Goal: Transaction & Acquisition: Purchase product/service

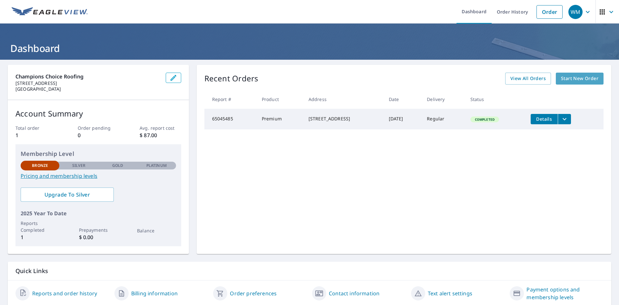
click at [570, 79] on span "Start New Order" at bounding box center [579, 78] width 37 height 8
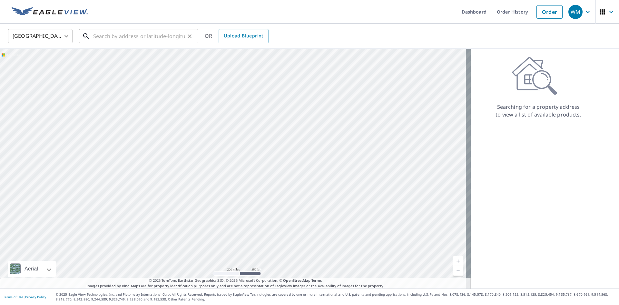
click at [125, 36] on input "text" at bounding box center [139, 36] width 92 height 18
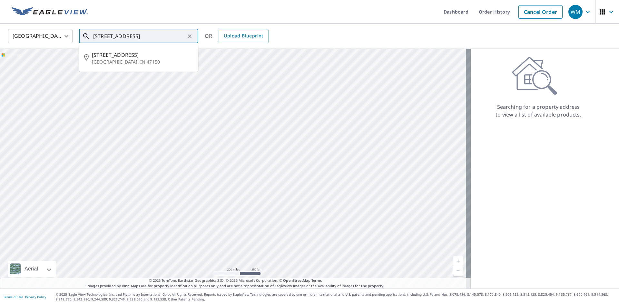
click at [147, 59] on p "[GEOGRAPHIC_DATA], IN 47150" at bounding box center [142, 62] width 101 height 6
type input "[STREET_ADDRESS]"
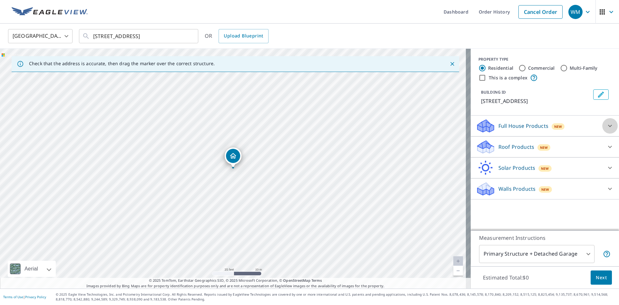
click at [606, 127] on icon at bounding box center [610, 126] width 8 height 8
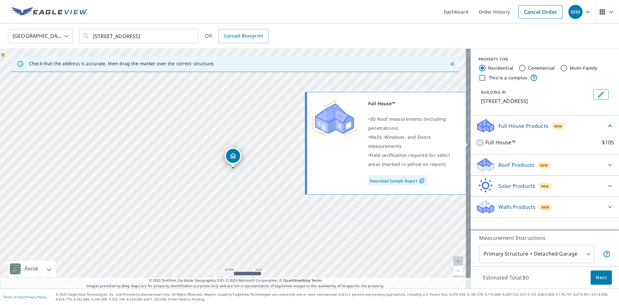
click at [476, 141] on input "Full House™ $105" at bounding box center [481, 143] width 10 height 8
checkbox input "true"
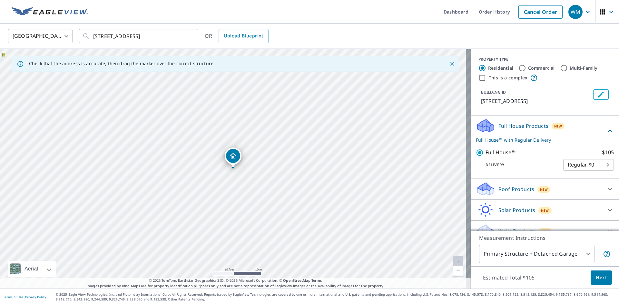
click at [570, 250] on body "WM WM Dashboard Order History Cancel Order WM [GEOGRAPHIC_DATA] [GEOGRAPHIC_DAT…" at bounding box center [309, 152] width 619 height 305
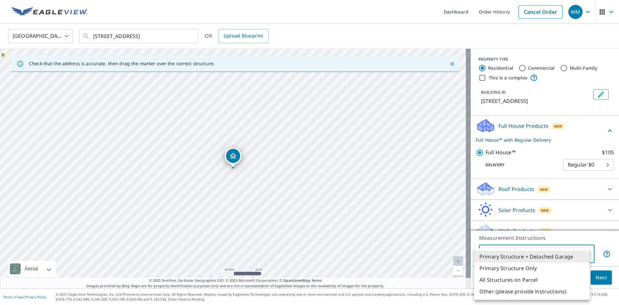
click at [532, 268] on li "Primary Structure Only" at bounding box center [531, 268] width 115 height 12
type input "2"
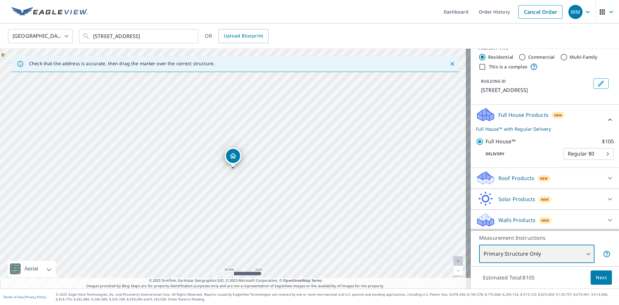
scroll to position [11, 0]
click at [598, 274] on span "Next" at bounding box center [601, 277] width 11 height 8
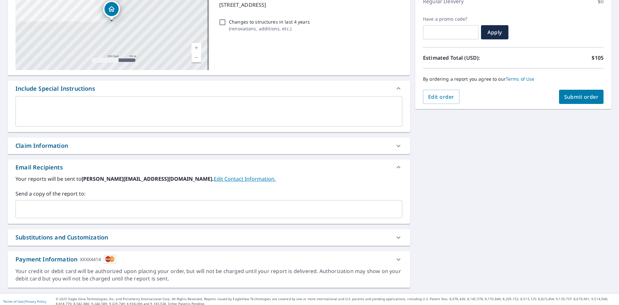
scroll to position [101, 0]
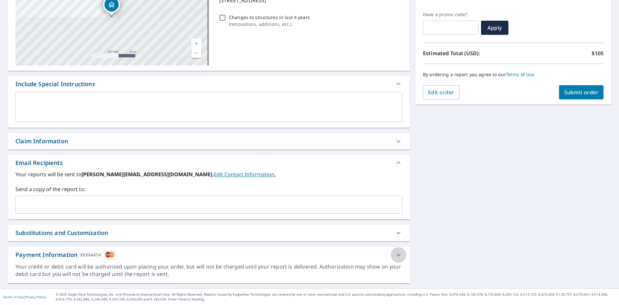
click at [395, 255] on icon at bounding box center [399, 255] width 8 height 8
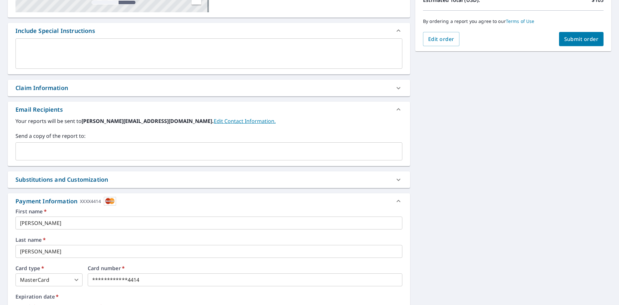
scroll to position [198, 0]
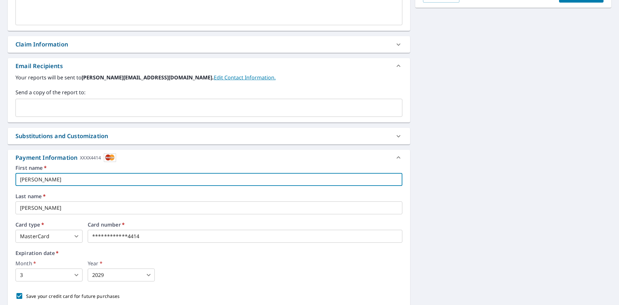
click at [81, 175] on input "[PERSON_NAME]" at bounding box center [208, 179] width 387 height 13
type input "Champions Choice Roof"
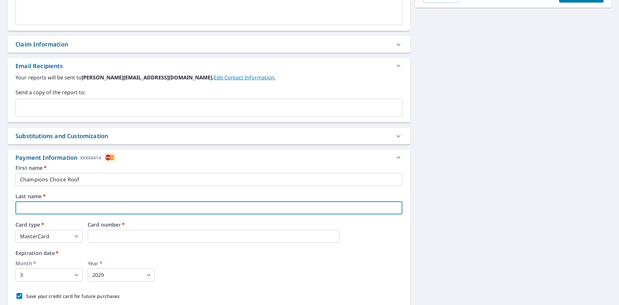
click at [106, 174] on input "Champions Choice Roof" at bounding box center [208, 179] width 387 height 13
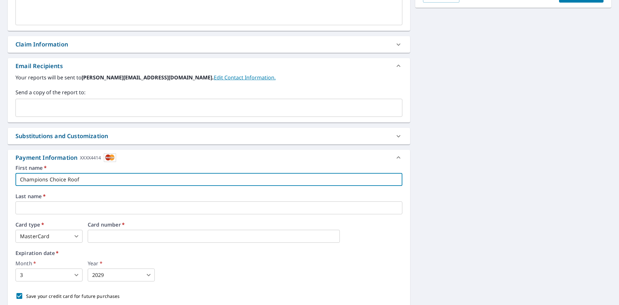
click at [106, 174] on input "Champions Choice Roof" at bounding box center [208, 179] width 387 height 13
click at [50, 182] on input "[PERSON_NAME]" at bounding box center [208, 179] width 387 height 13
click at [51, 182] on input "[PERSON_NAME]" at bounding box center [208, 179] width 387 height 13
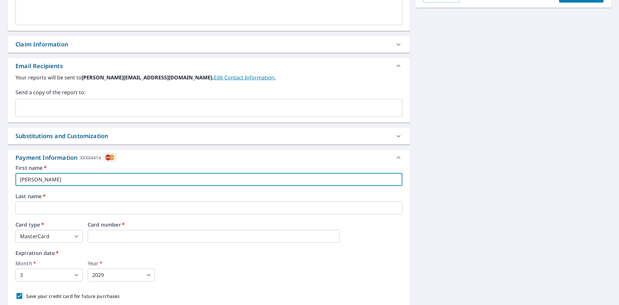
type input "[PERSON_NAME]"
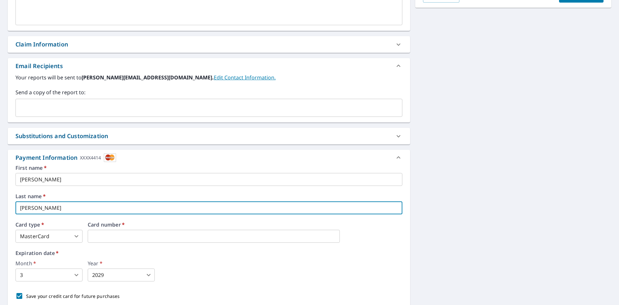
type input "[PERSON_NAME]"
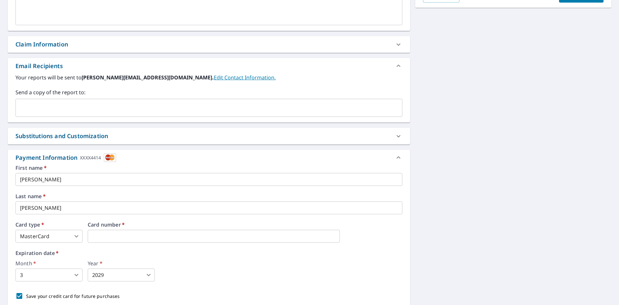
type input "2"
click at [184, 262] on div "Month   * 3 3 ​ Year   * 2029 2029 ​" at bounding box center [208, 270] width 387 height 21
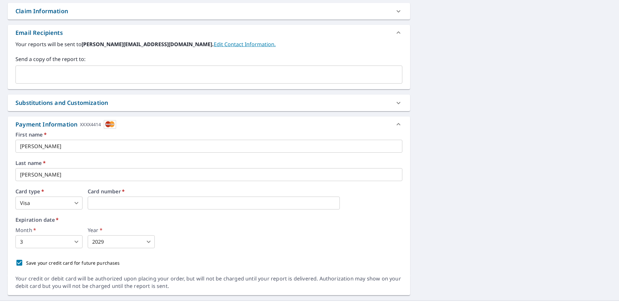
scroll to position [243, 0]
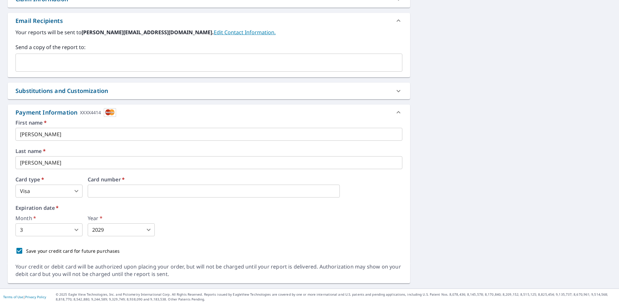
click at [59, 232] on body "WM WM Dashboard Order History Cancel Order WM Dashboard / Finalize Order Finali…" at bounding box center [309, 152] width 619 height 305
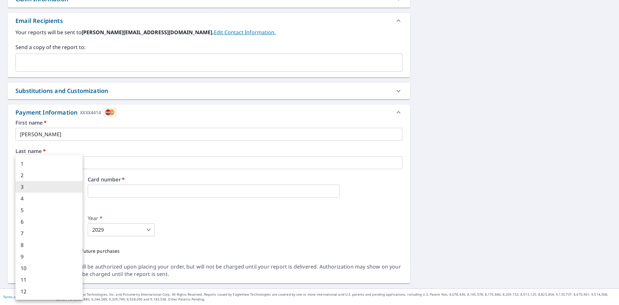
click at [177, 219] on div at bounding box center [309, 152] width 619 height 305
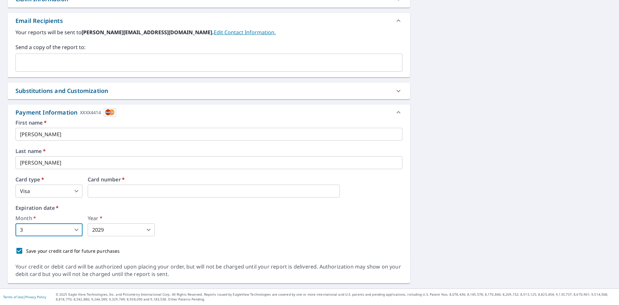
click at [44, 226] on body "WM WM Dashboard Order History Cancel Order WM Dashboard / Finalize Order Finali…" at bounding box center [309, 152] width 619 height 305
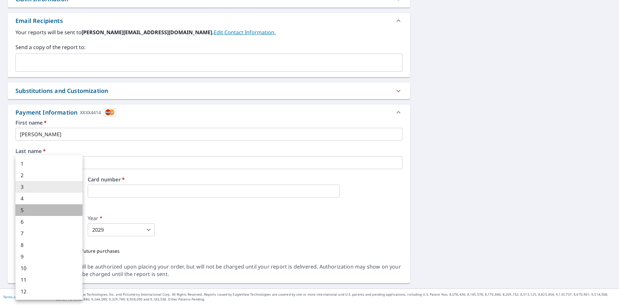
click at [26, 211] on li "5" at bounding box center [48, 210] width 67 height 12
type input "5"
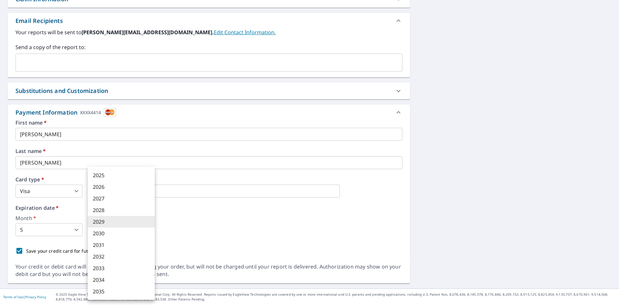
click at [138, 224] on body "WM WM Dashboard Order History Cancel Order WM Dashboard / Finalize Order Finali…" at bounding box center [309, 152] width 619 height 305
click at [119, 233] on li "2030" at bounding box center [121, 233] width 67 height 12
type input "2030"
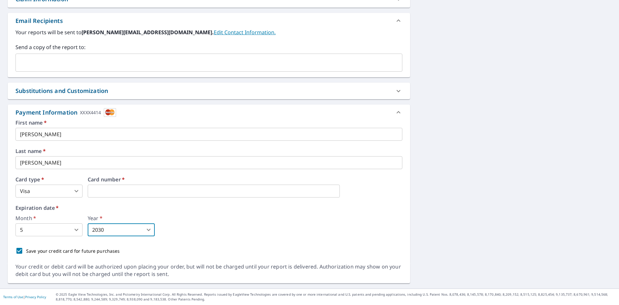
click at [114, 255] on div "Save your credit card for future purchases" at bounding box center [208, 251] width 387 height 14
click at [395, 112] on icon at bounding box center [399, 112] width 8 height 8
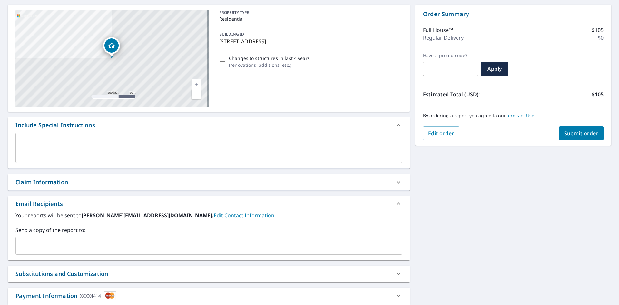
scroll to position [5, 0]
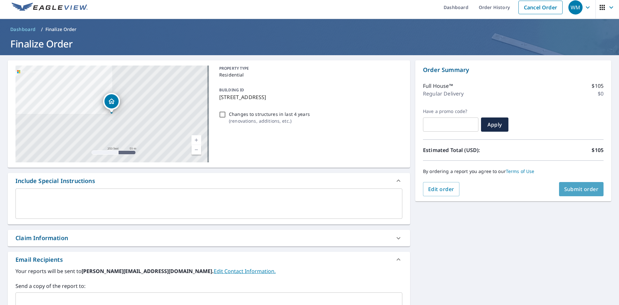
click at [582, 190] on span "Submit order" at bounding box center [581, 188] width 34 height 7
